Goal: Task Accomplishment & Management: Complete application form

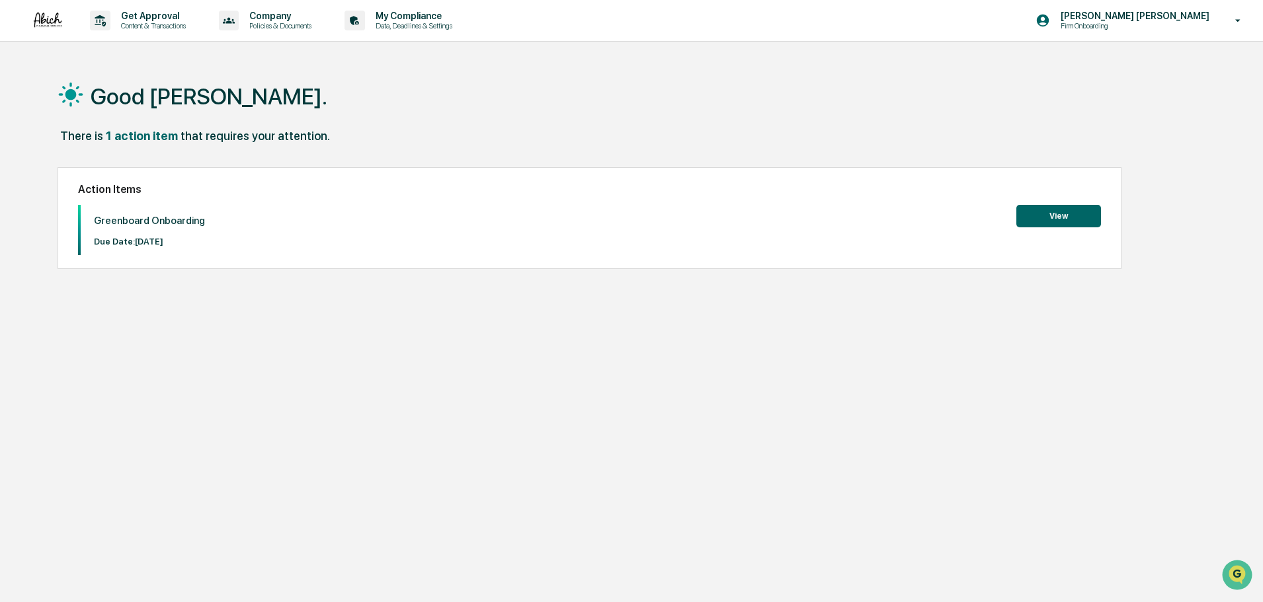
click at [213, 149] on div "There is 1 action item that requires your attention." at bounding box center [626, 142] width 1137 height 27
click at [1054, 214] on button "View" at bounding box center [1058, 216] width 85 height 22
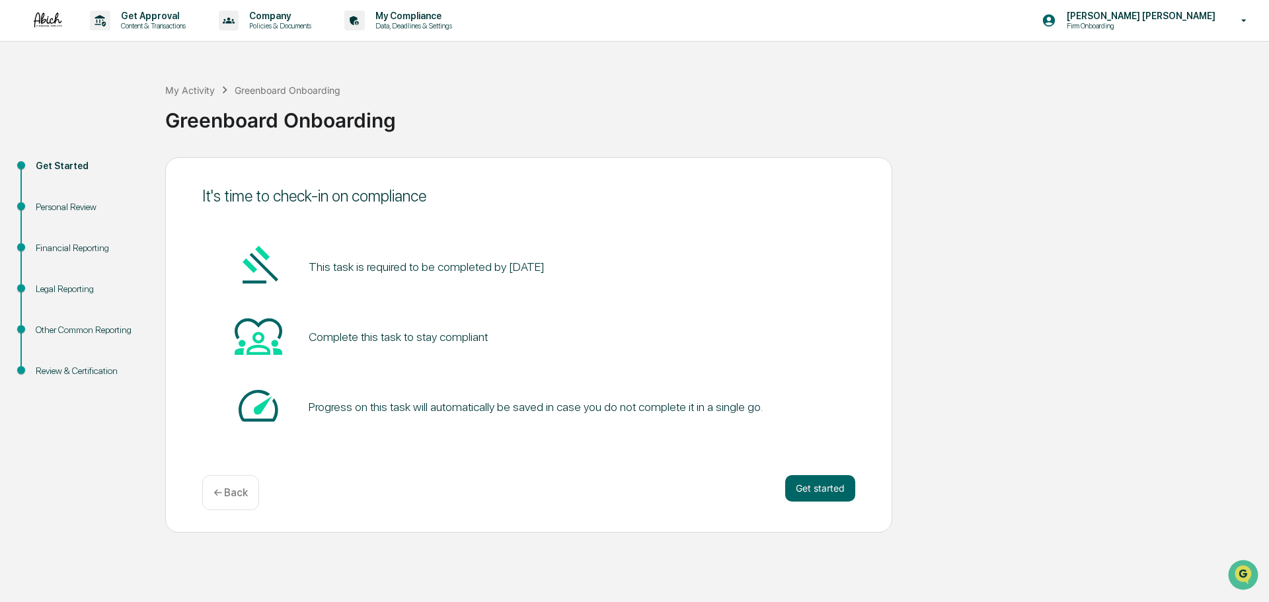
click at [343, 278] on div "This task is required to be completed by October 31, 2025" at bounding box center [528, 267] width 653 height 50
click at [817, 495] on button "Get started" at bounding box center [820, 488] width 70 height 26
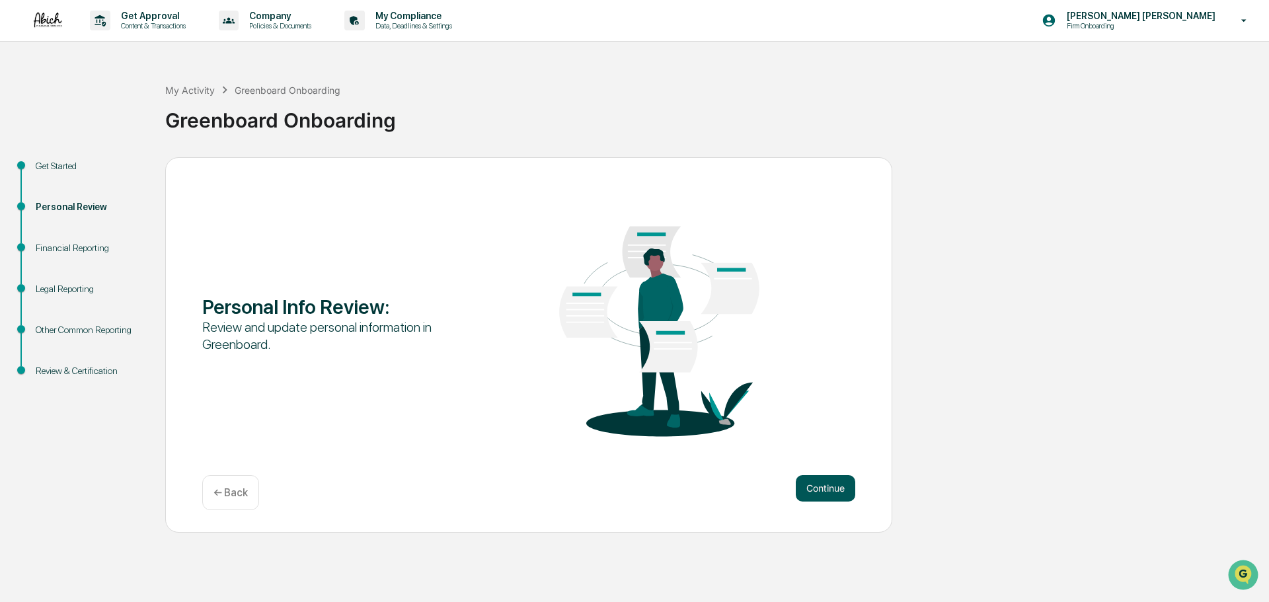
click at [817, 489] on button "Continue" at bounding box center [826, 488] width 60 height 26
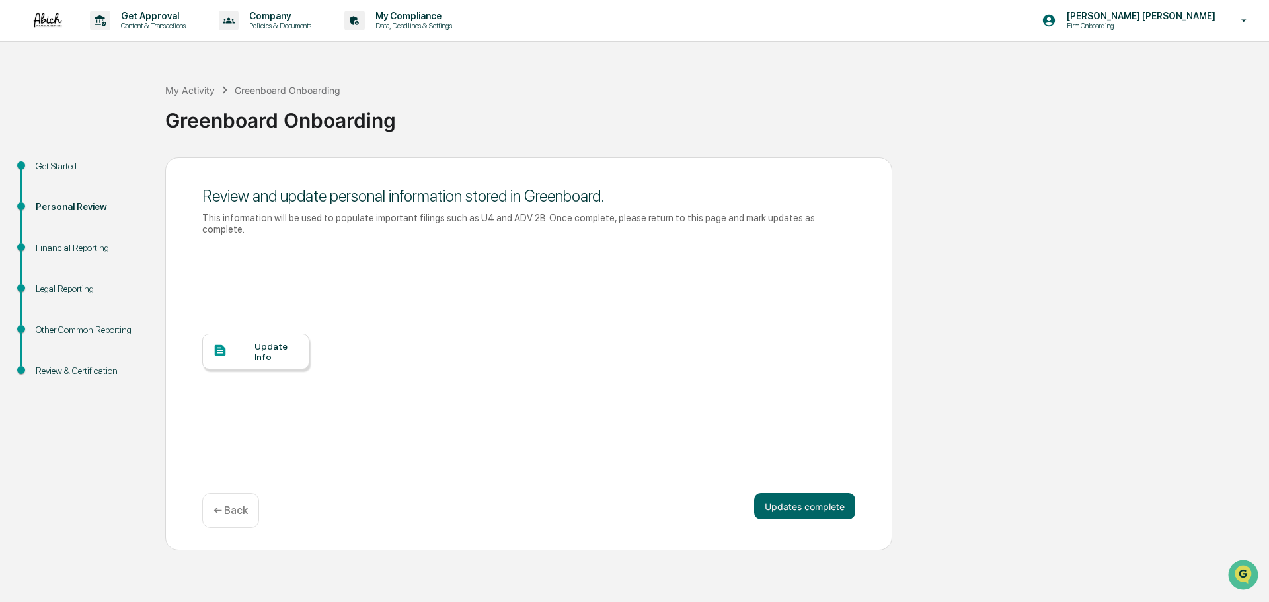
click at [292, 349] on div "Update Info" at bounding box center [277, 351] width 44 height 21
click at [813, 493] on button "Updates complete" at bounding box center [804, 506] width 101 height 26
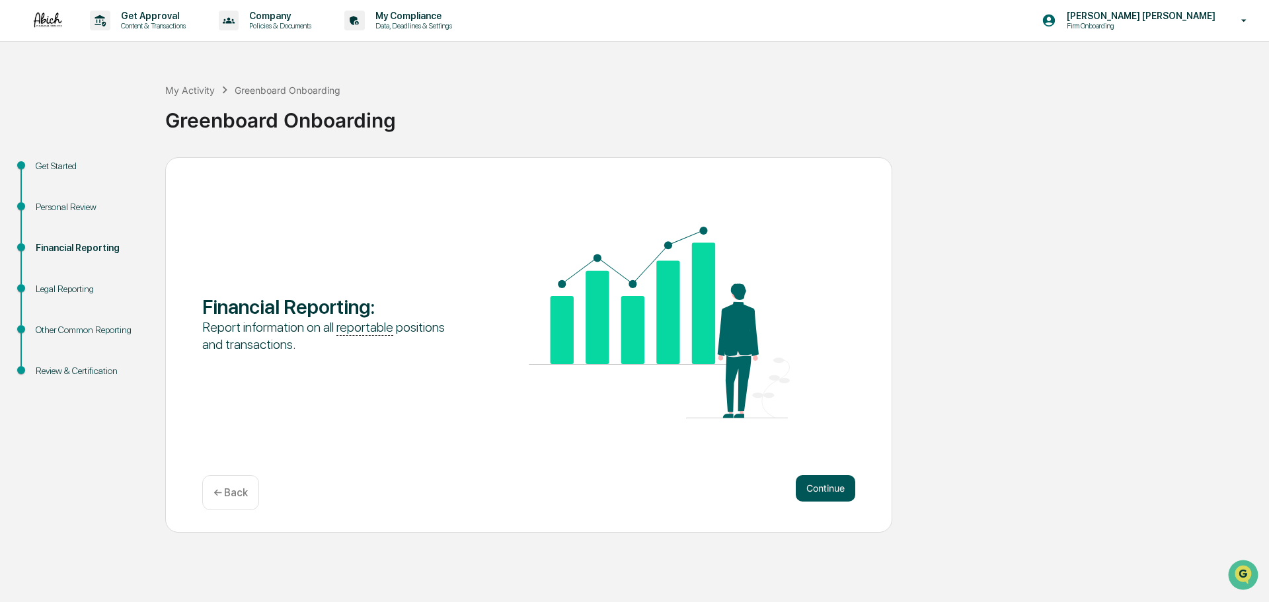
click at [817, 491] on button "Continue" at bounding box center [826, 488] width 60 height 26
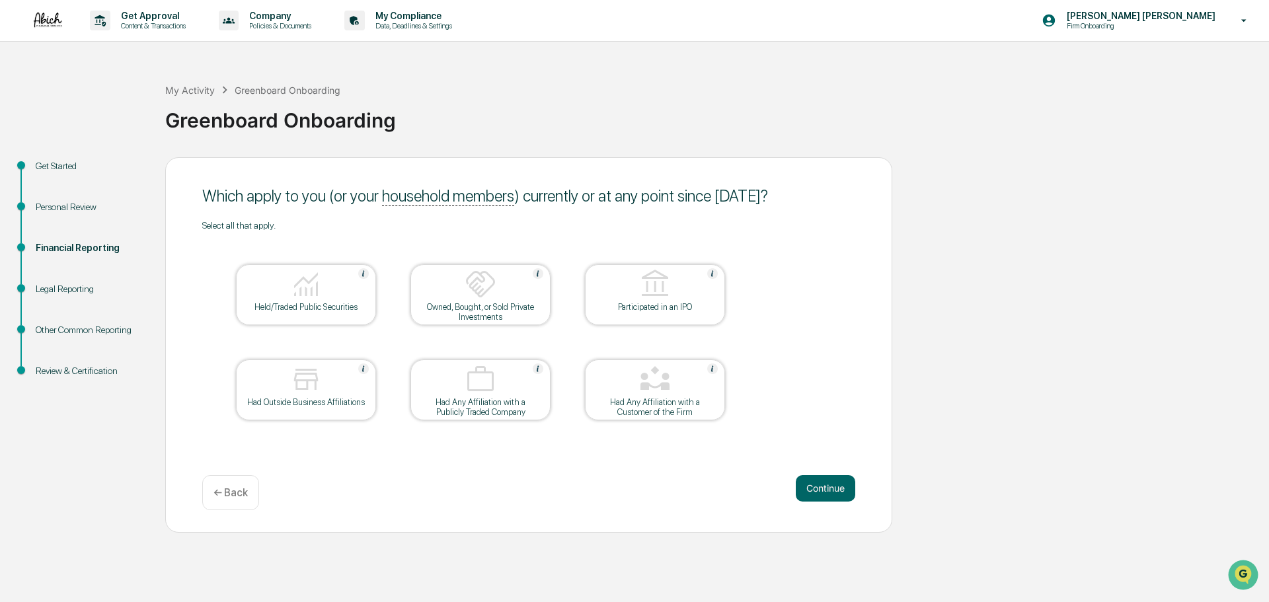
click at [817, 491] on button "Continue" at bounding box center [826, 488] width 60 height 26
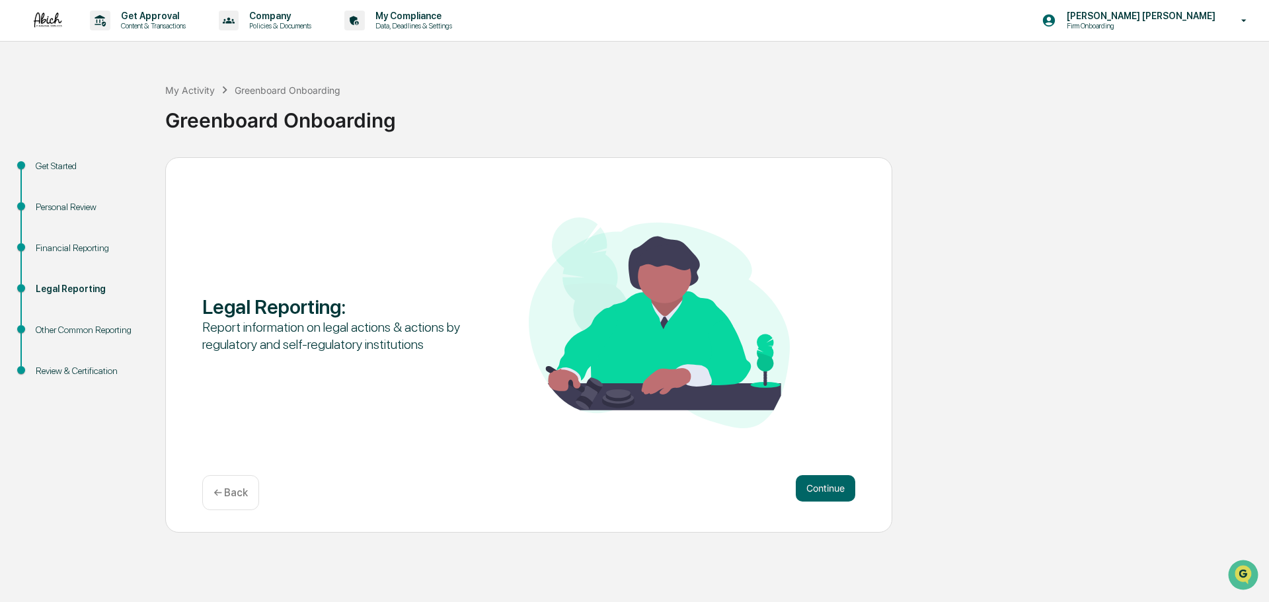
click at [817, 491] on button "Continue" at bounding box center [826, 488] width 60 height 26
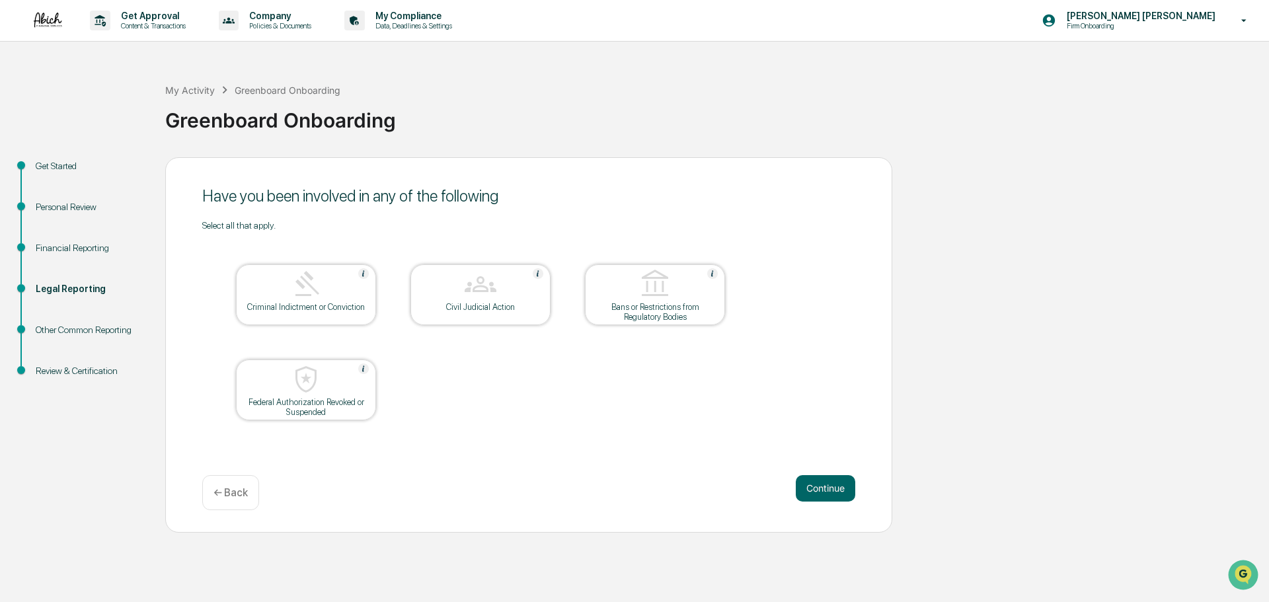
click at [61, 203] on div "Personal Review" at bounding box center [90, 207] width 108 height 14
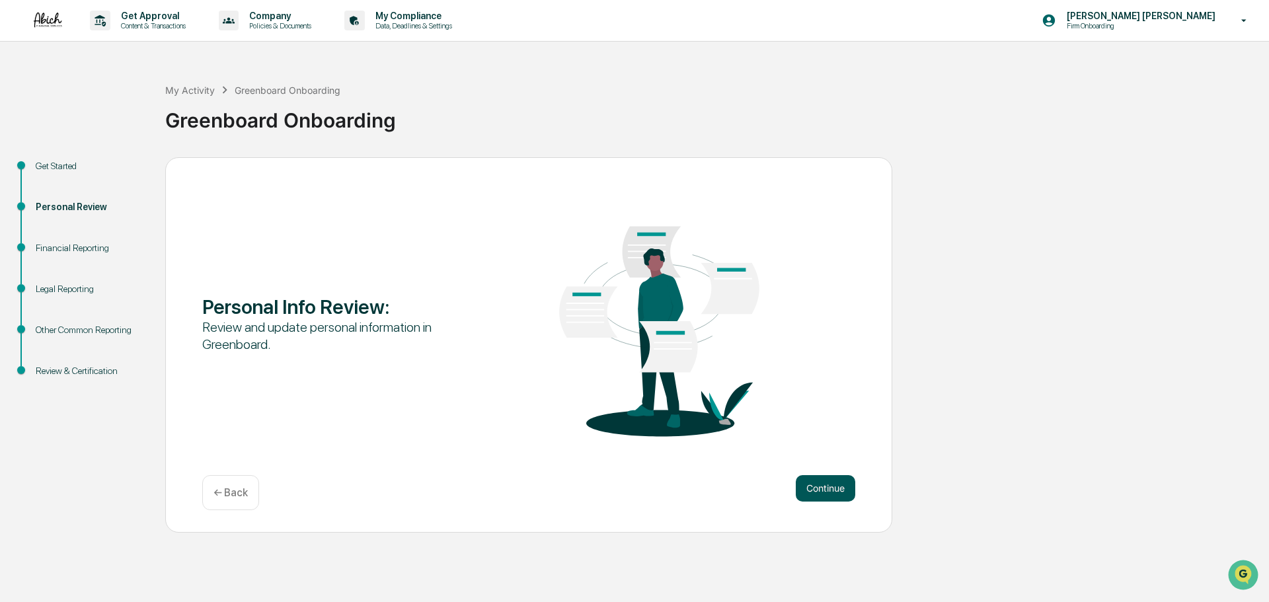
click at [830, 495] on button "Continue" at bounding box center [826, 488] width 60 height 26
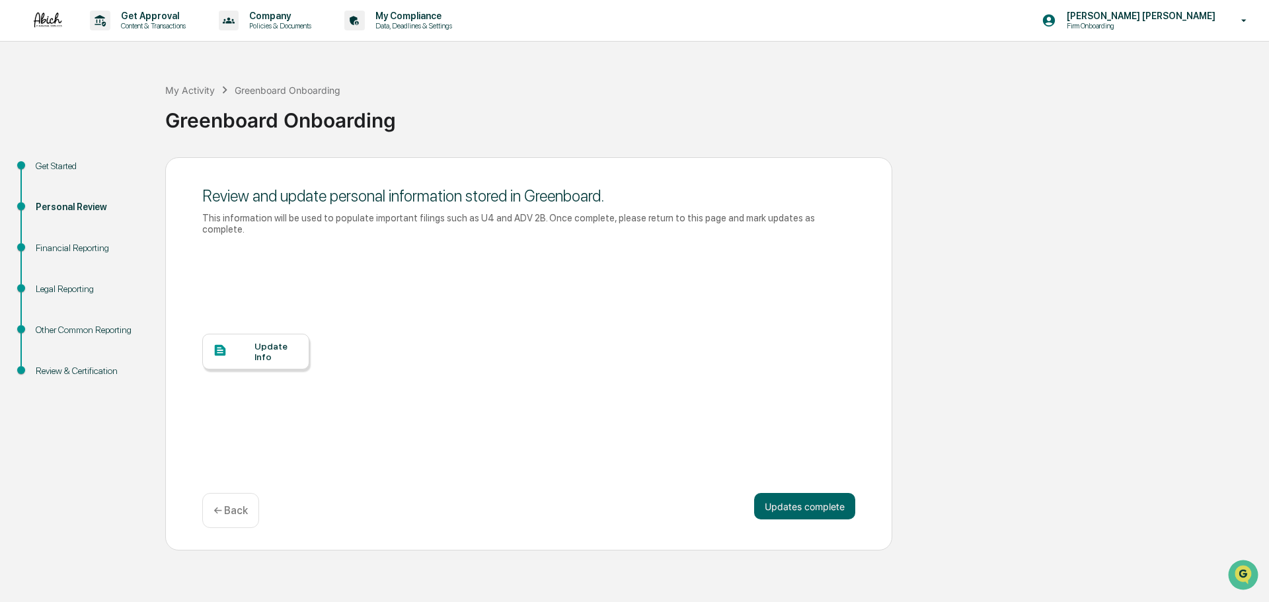
click at [249, 334] on div "Update Info" at bounding box center [255, 352] width 107 height 36
click at [239, 227] on div "Review and update personal information stored in Greenboard. This information w…" at bounding box center [528, 211] width 653 height 63
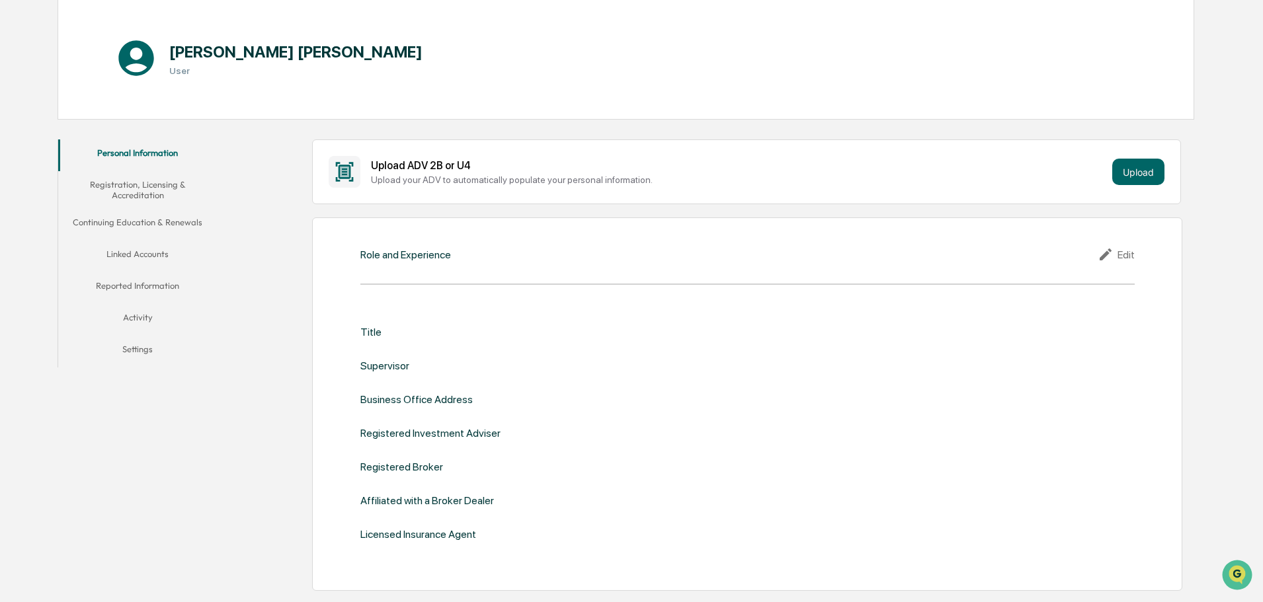
scroll to position [198, 0]
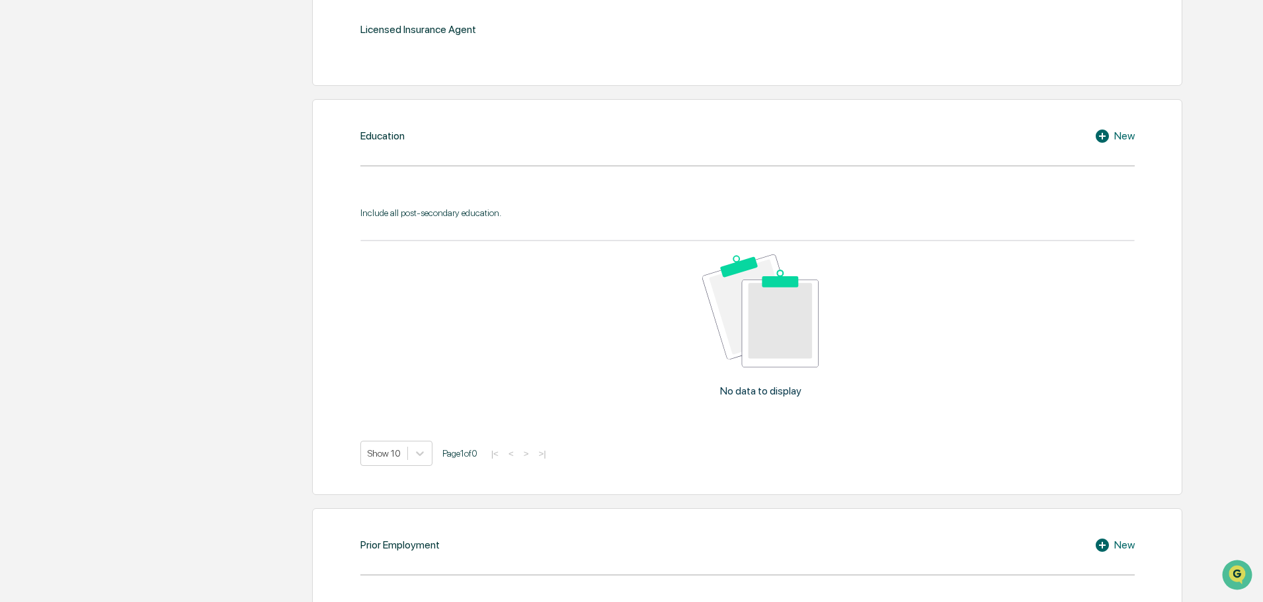
scroll to position [331, 0]
